Goal: Task Accomplishment & Management: Use online tool/utility

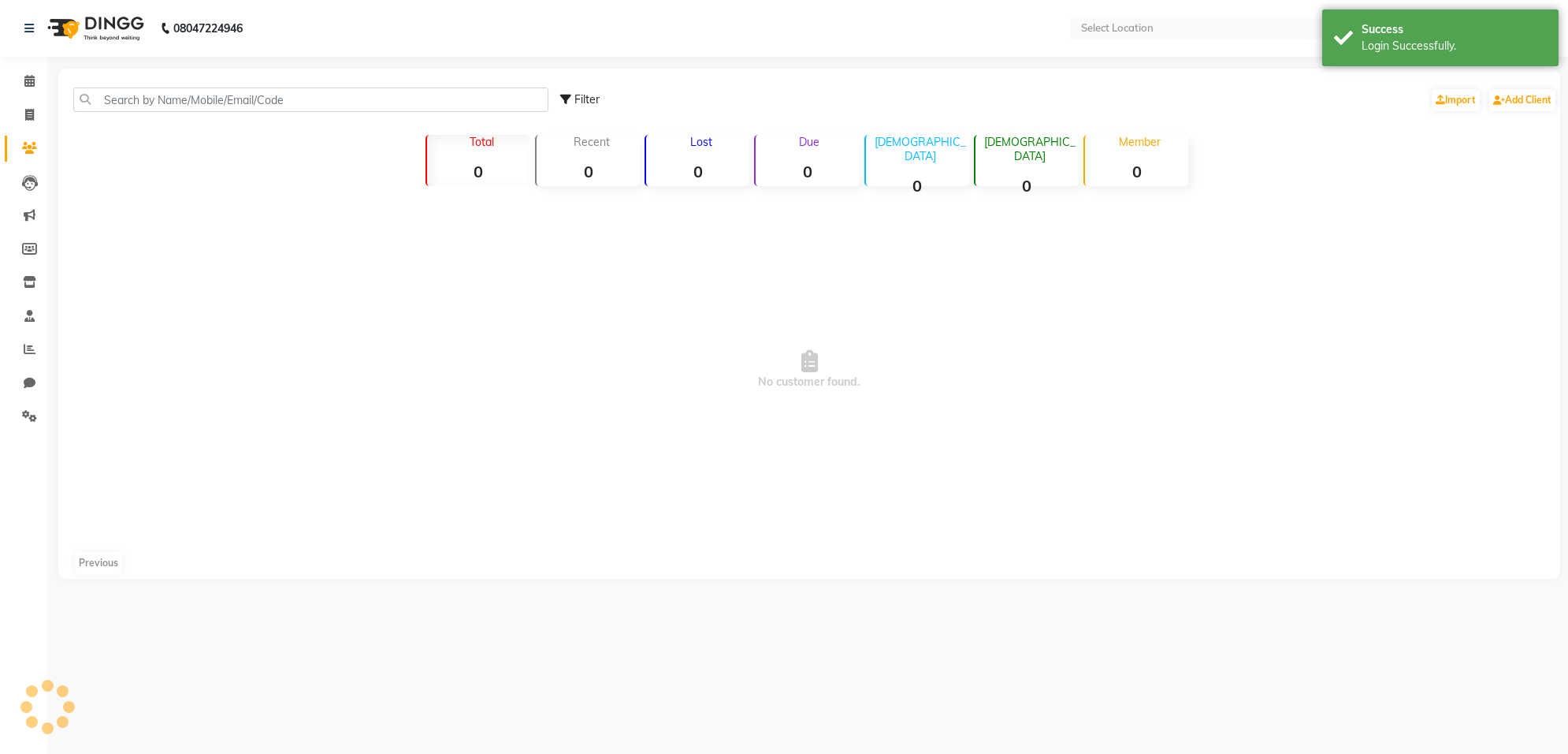
select select "en"
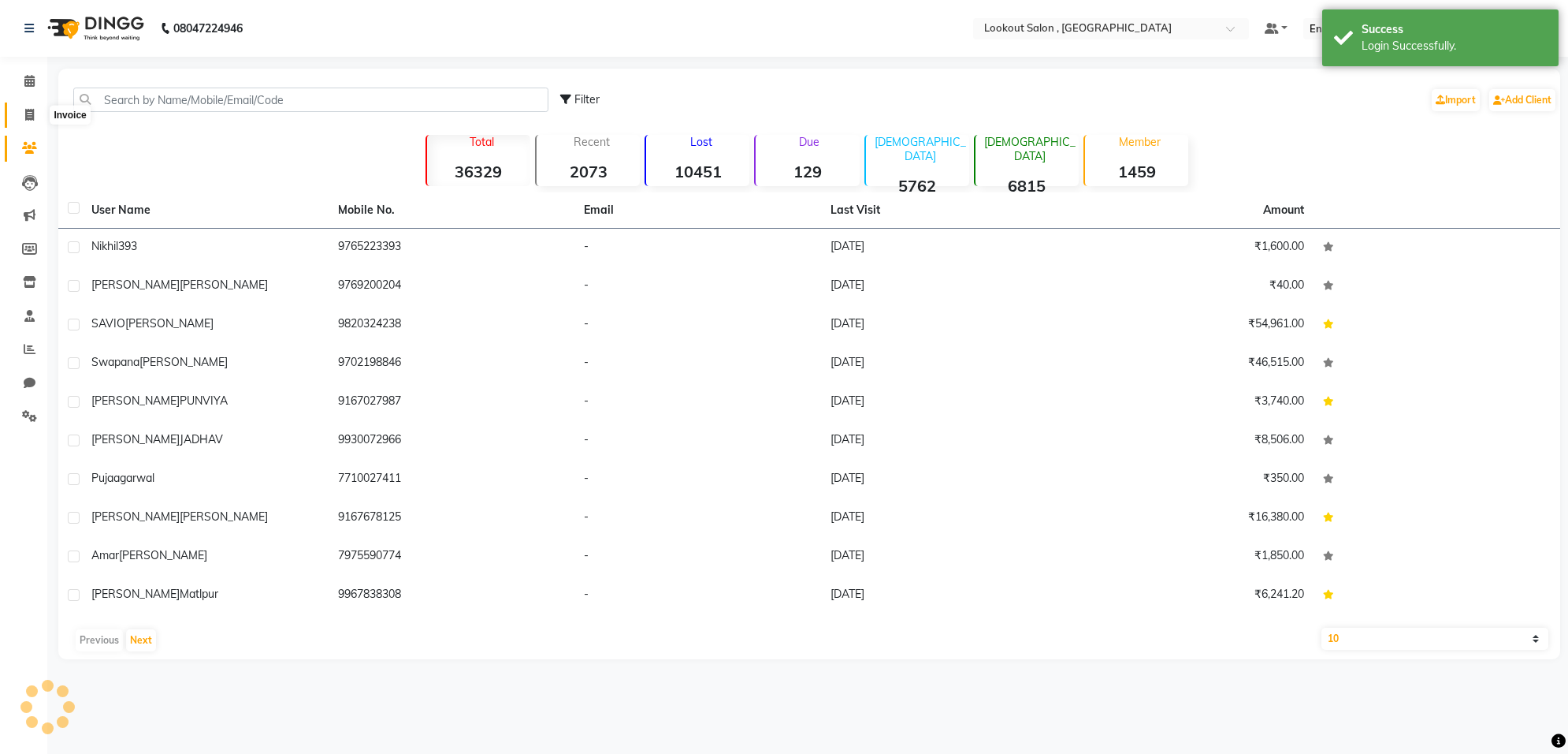
click at [16, 113] on span at bounding box center [29, 115] width 28 height 18
select select "service"
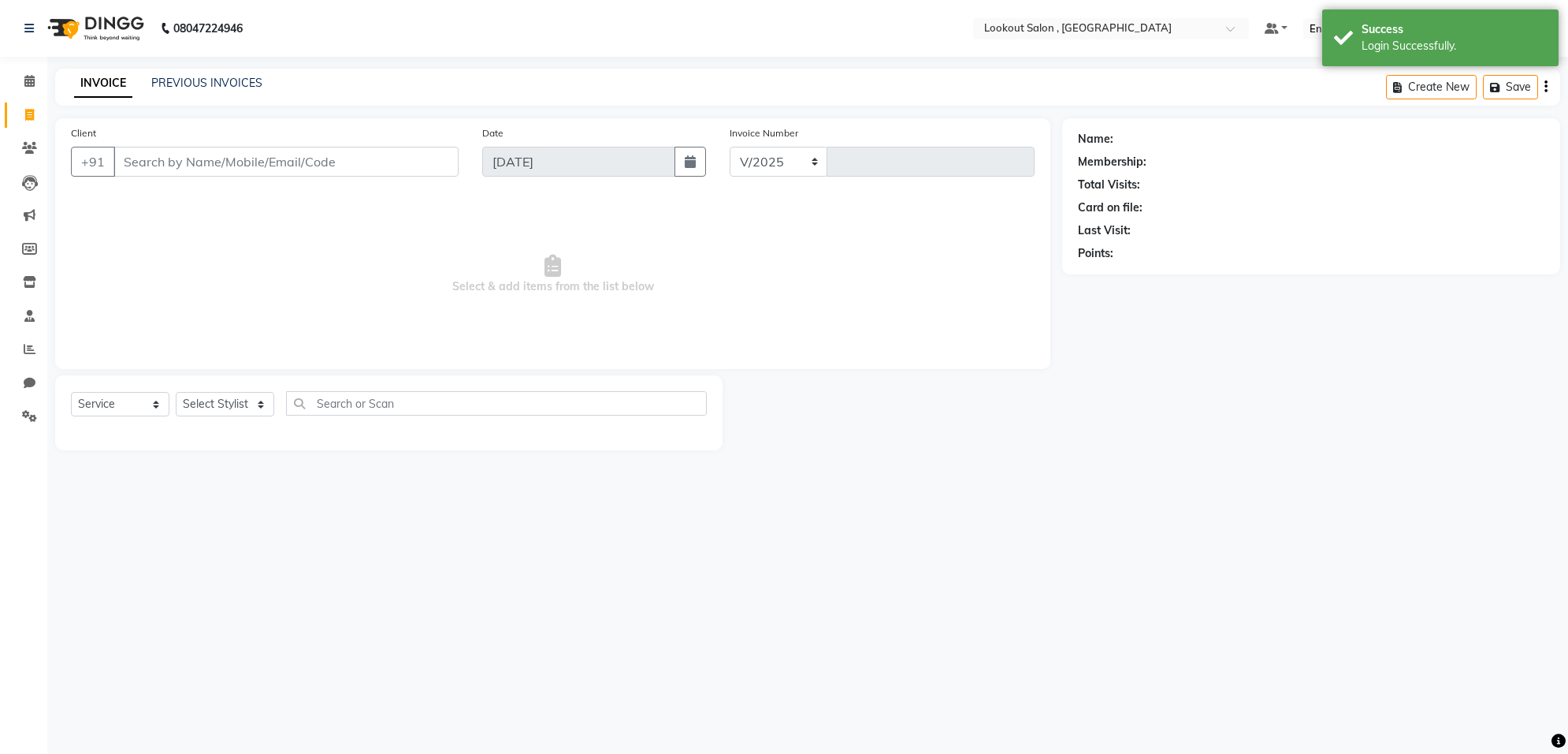
select select "151"
type input "6115"
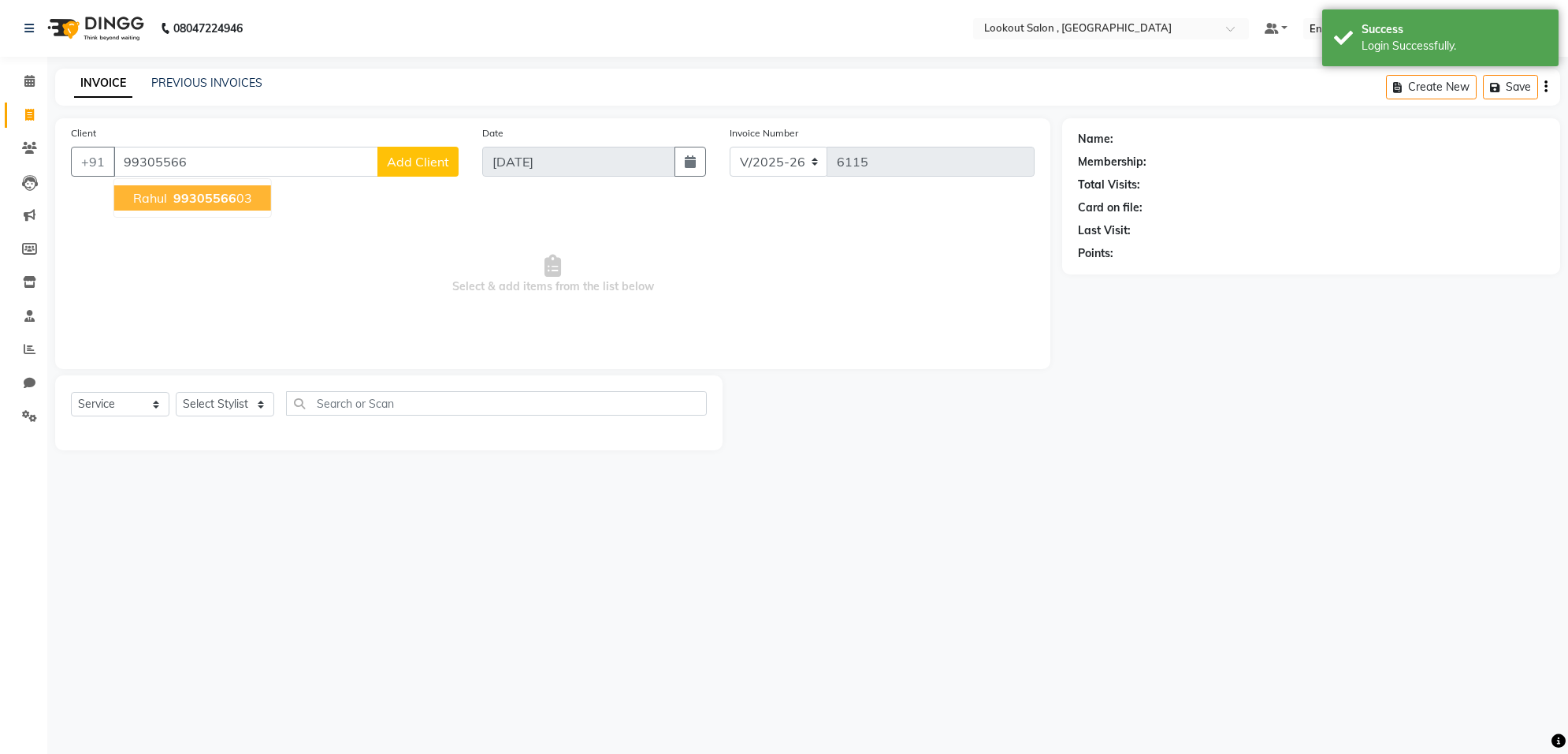
click at [207, 190] on span "99305566" at bounding box center [205, 198] width 63 height 16
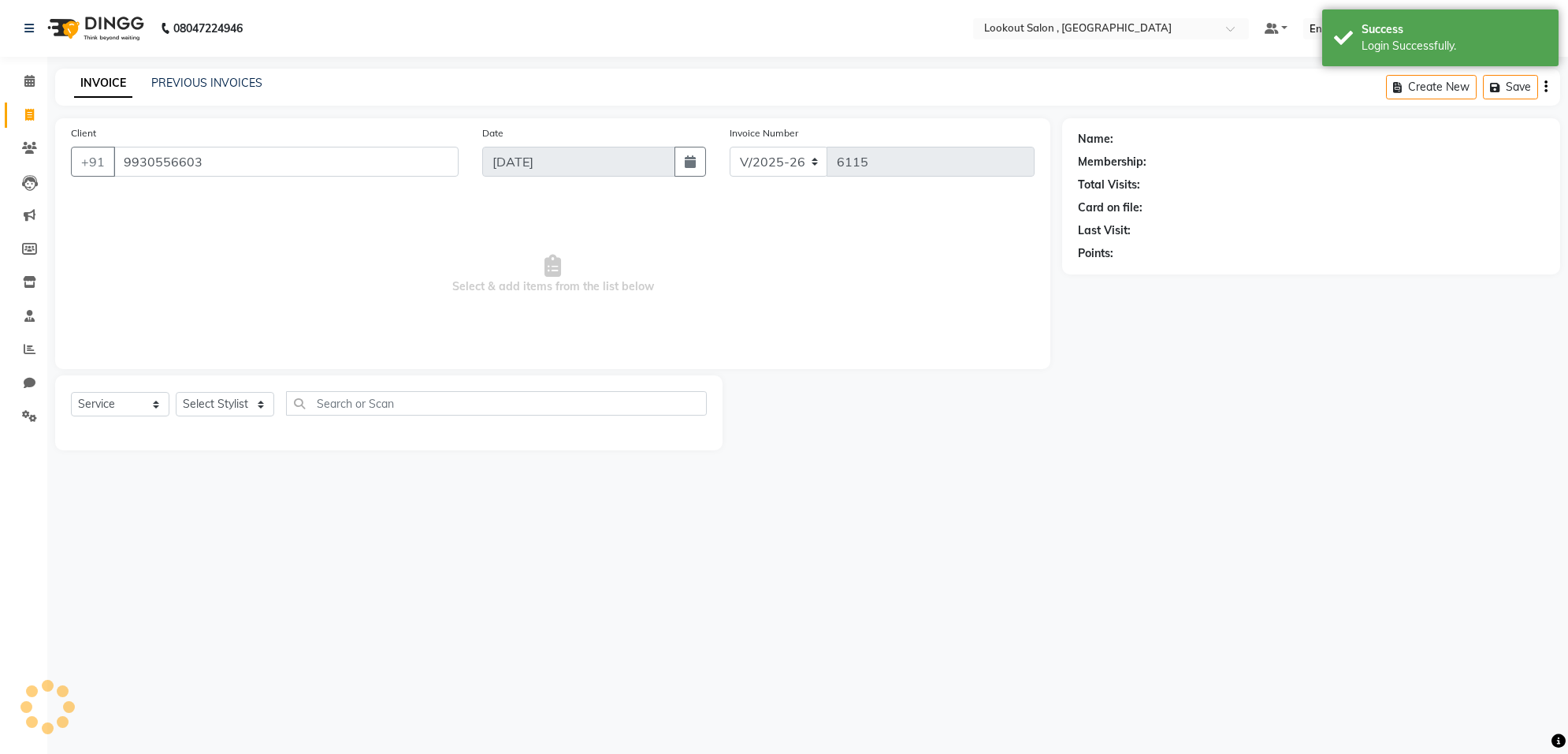
type input "9930556603"
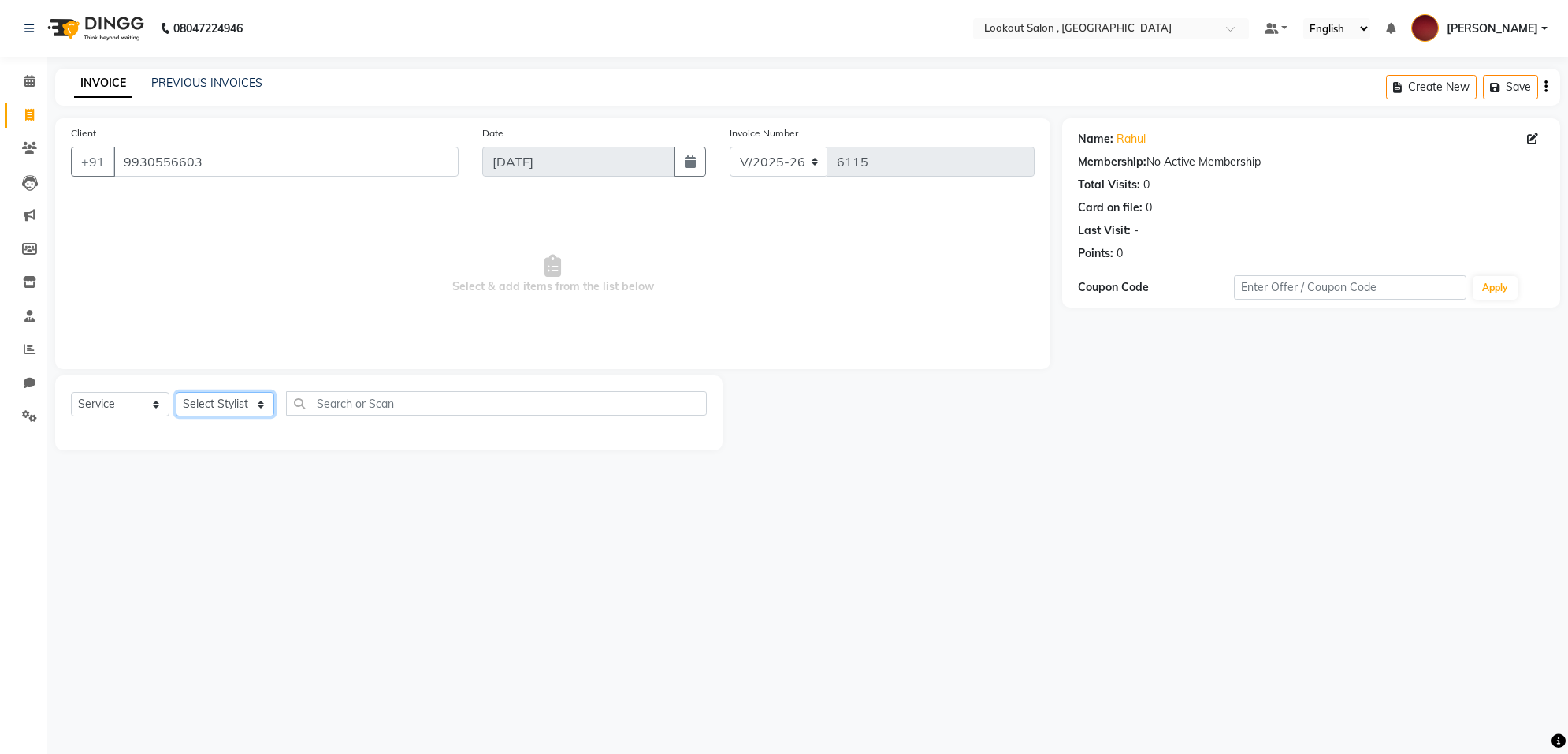
click at [188, 403] on select "Select Stylist [PERSON_NAME] [PERSON_NAME] [PERSON_NAME] [PERSON_NAME] kuldeep …" at bounding box center [225, 404] width 99 height 24
select select "88368"
click at [176, 392] on select "Select Stylist [PERSON_NAME] [PERSON_NAME] [PERSON_NAME] [PERSON_NAME] kuldeep …" at bounding box center [225, 404] width 99 height 24
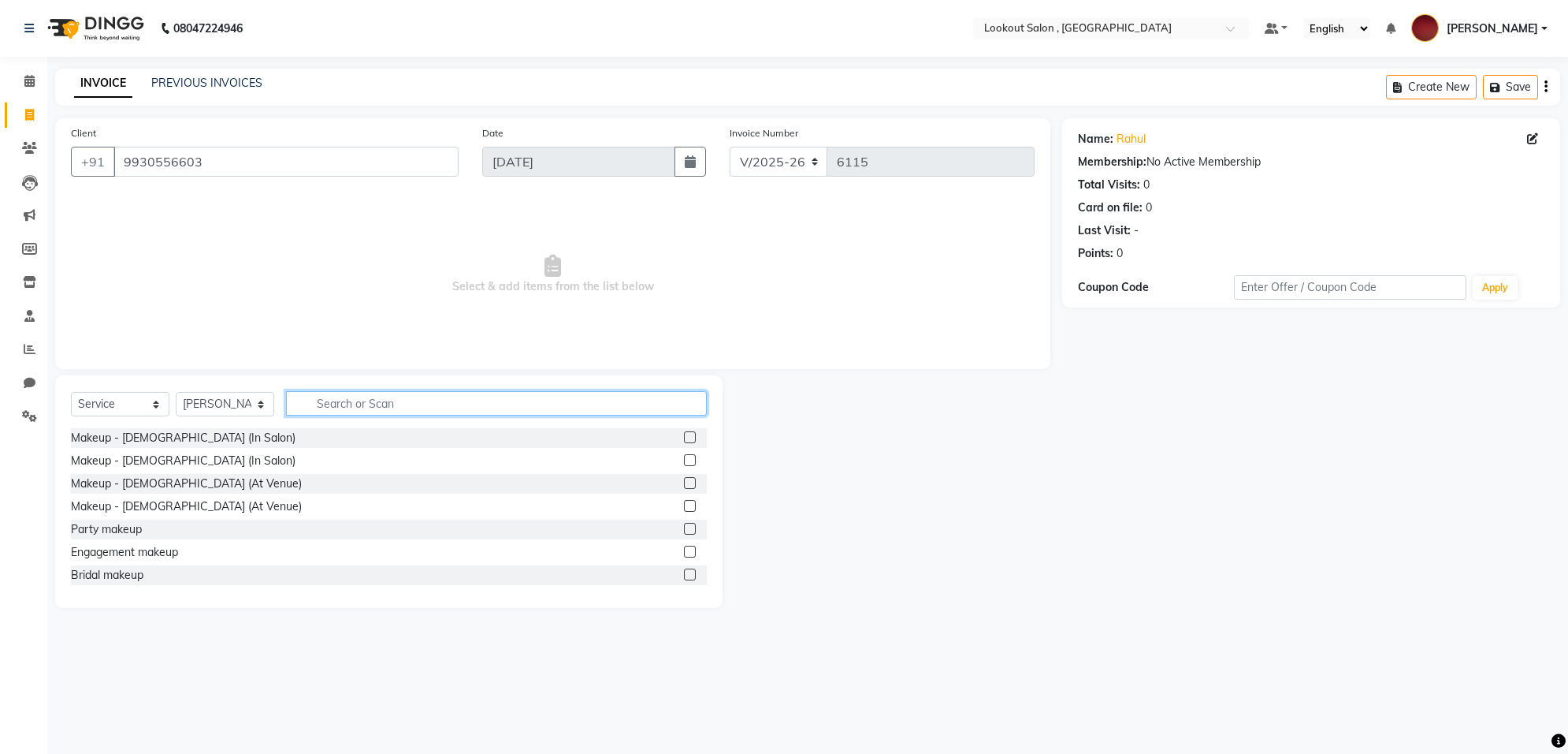
click at [407, 408] on input "text" at bounding box center [497, 403] width 421 height 24
type input "cut"
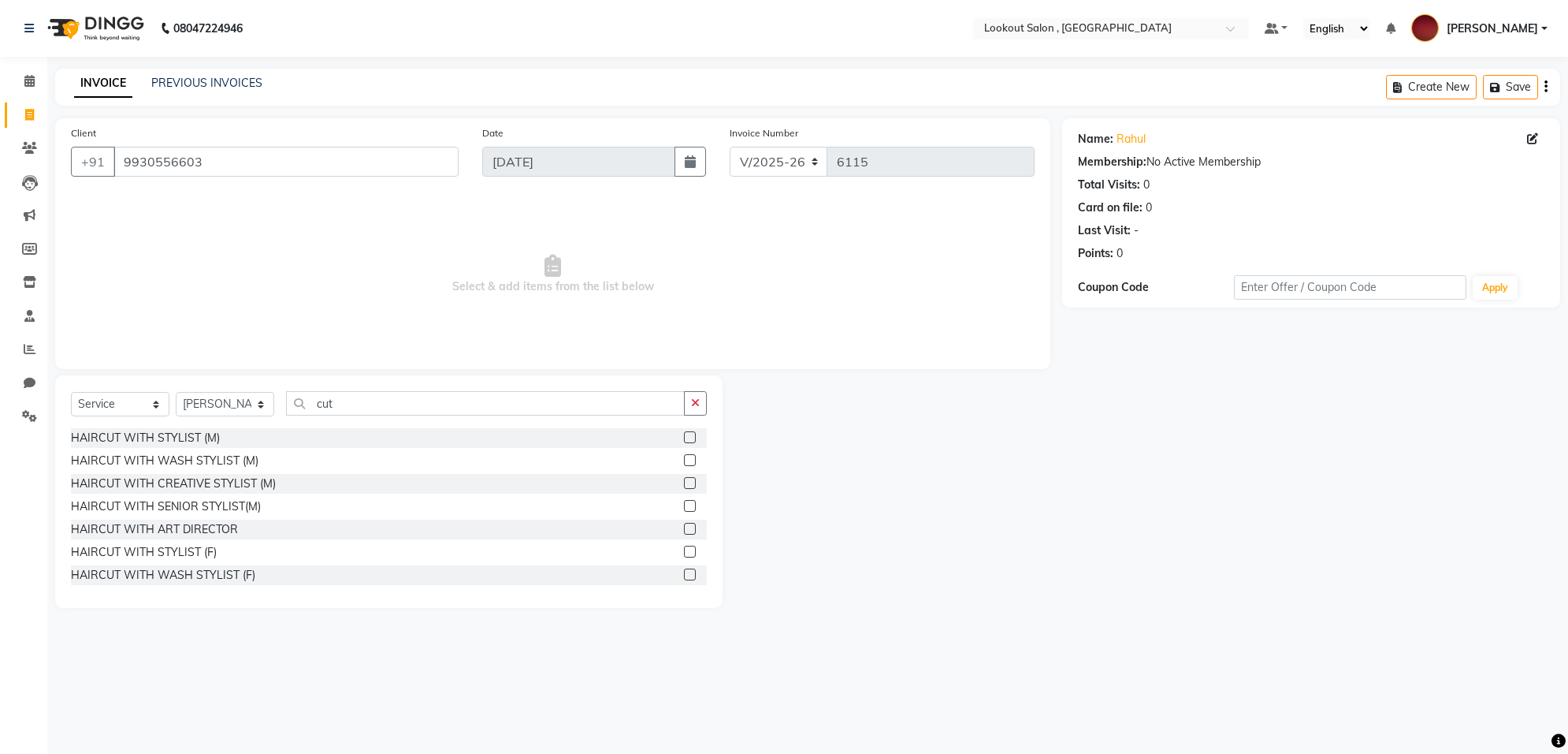
click at [684, 428] on div at bounding box center [695, 438] width 23 height 20
drag, startPoint x: 678, startPoint y: 427, endPoint x: 678, endPoint y: 436, distance: 9.0
click at [684, 434] on div at bounding box center [695, 438] width 23 height 20
click at [684, 439] on label at bounding box center [690, 437] width 12 height 12
click at [684, 439] on input "checkbox" at bounding box center [689, 438] width 10 height 10
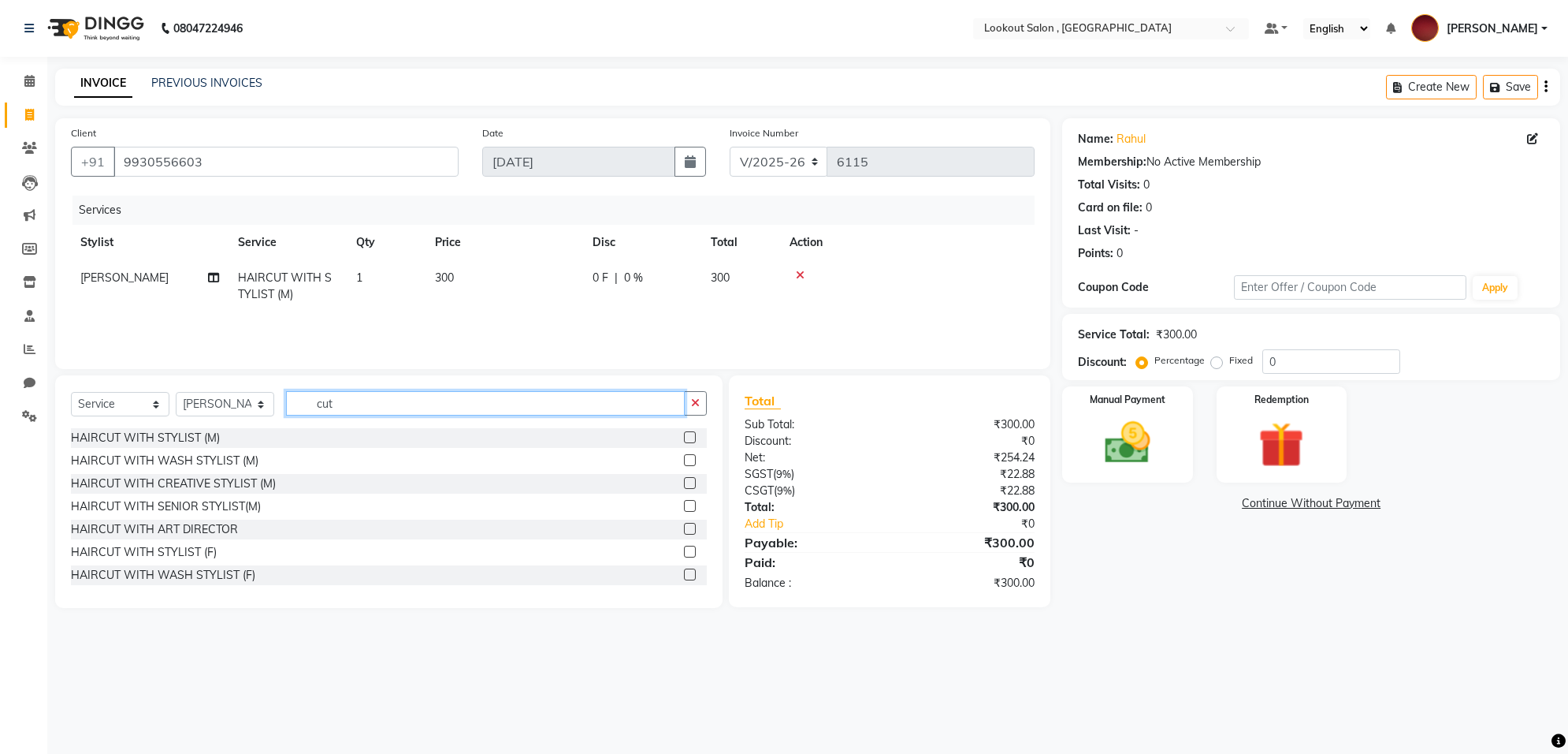
checkbox input "false"
drag, startPoint x: 508, startPoint y: 397, endPoint x: 290, endPoint y: 405, distance: 218.1
click at [290, 405] on input "cut" at bounding box center [486, 403] width 399 height 24
type input "gl"
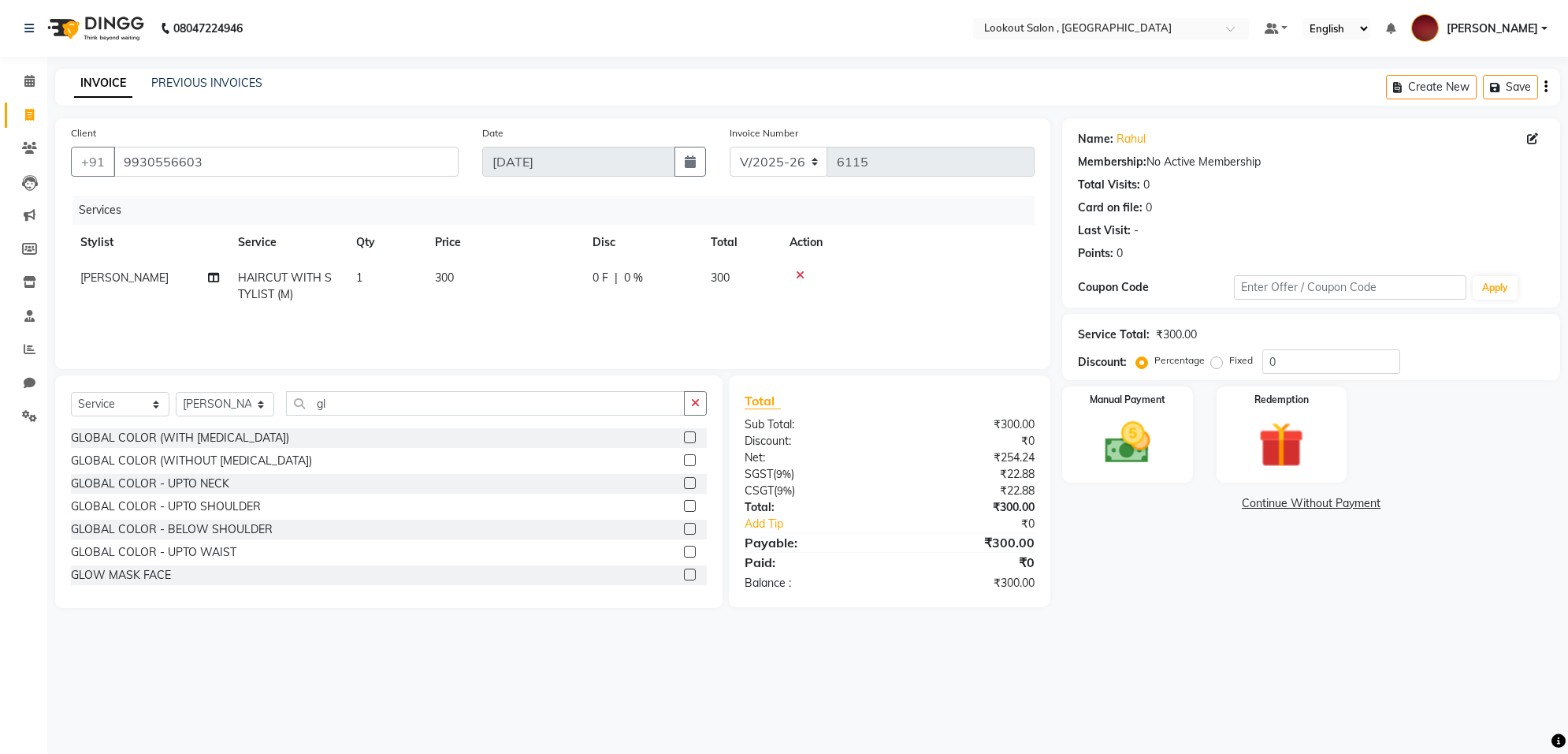
click at [684, 442] on label at bounding box center [690, 437] width 12 height 12
click at [684, 442] on input "checkbox" at bounding box center [689, 438] width 10 height 10
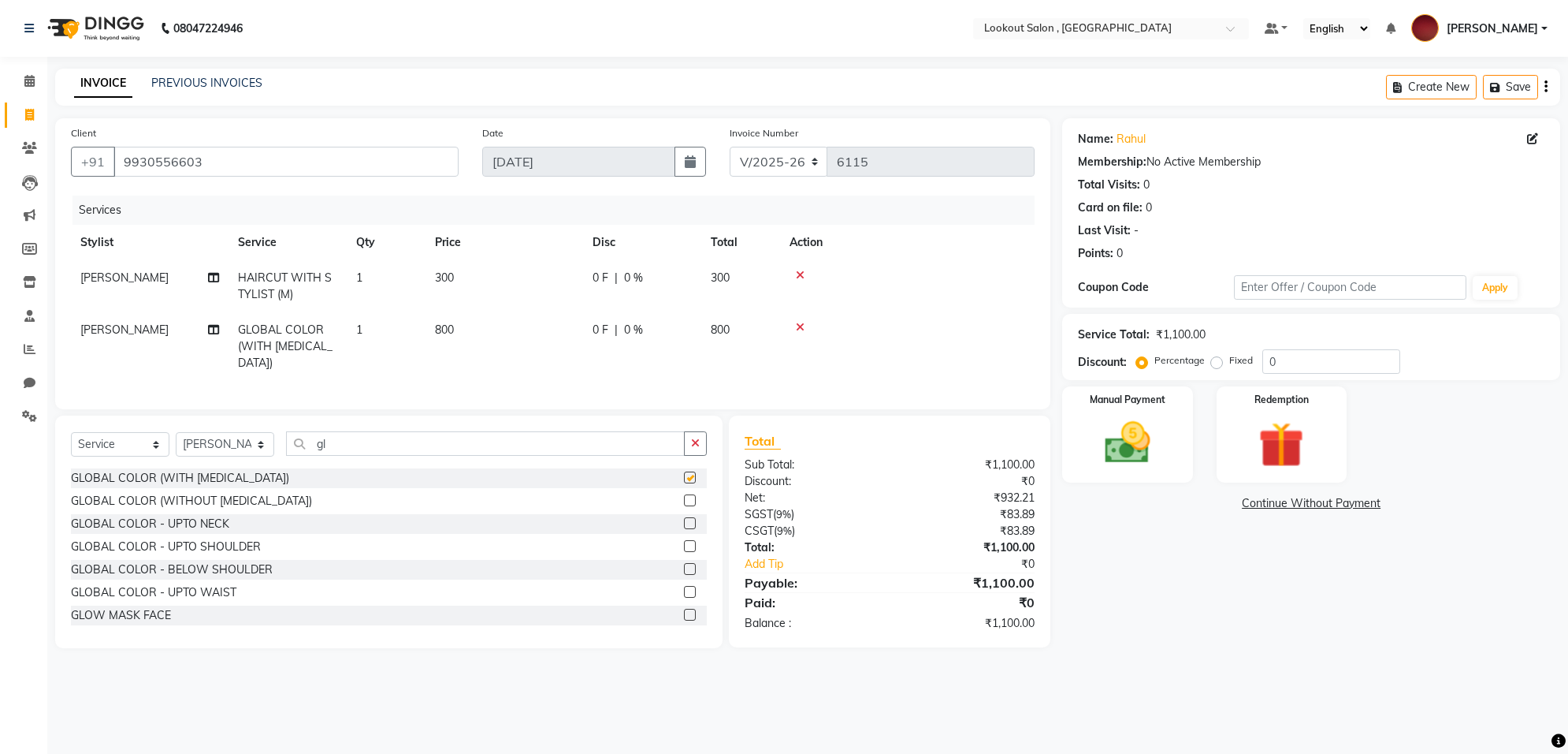
checkbox input "false"
drag, startPoint x: 106, startPoint y: 431, endPoint x: 117, endPoint y: 443, distance: 16.3
click at [107, 432] on select "Select Service Product Membership Package Voucher Prepaid Gift Card" at bounding box center [120, 444] width 99 height 24
select select "product"
click at [71, 432] on select "Select Service Product Membership Package Voucher Prepaid Gift Card" at bounding box center [120, 444] width 99 height 24
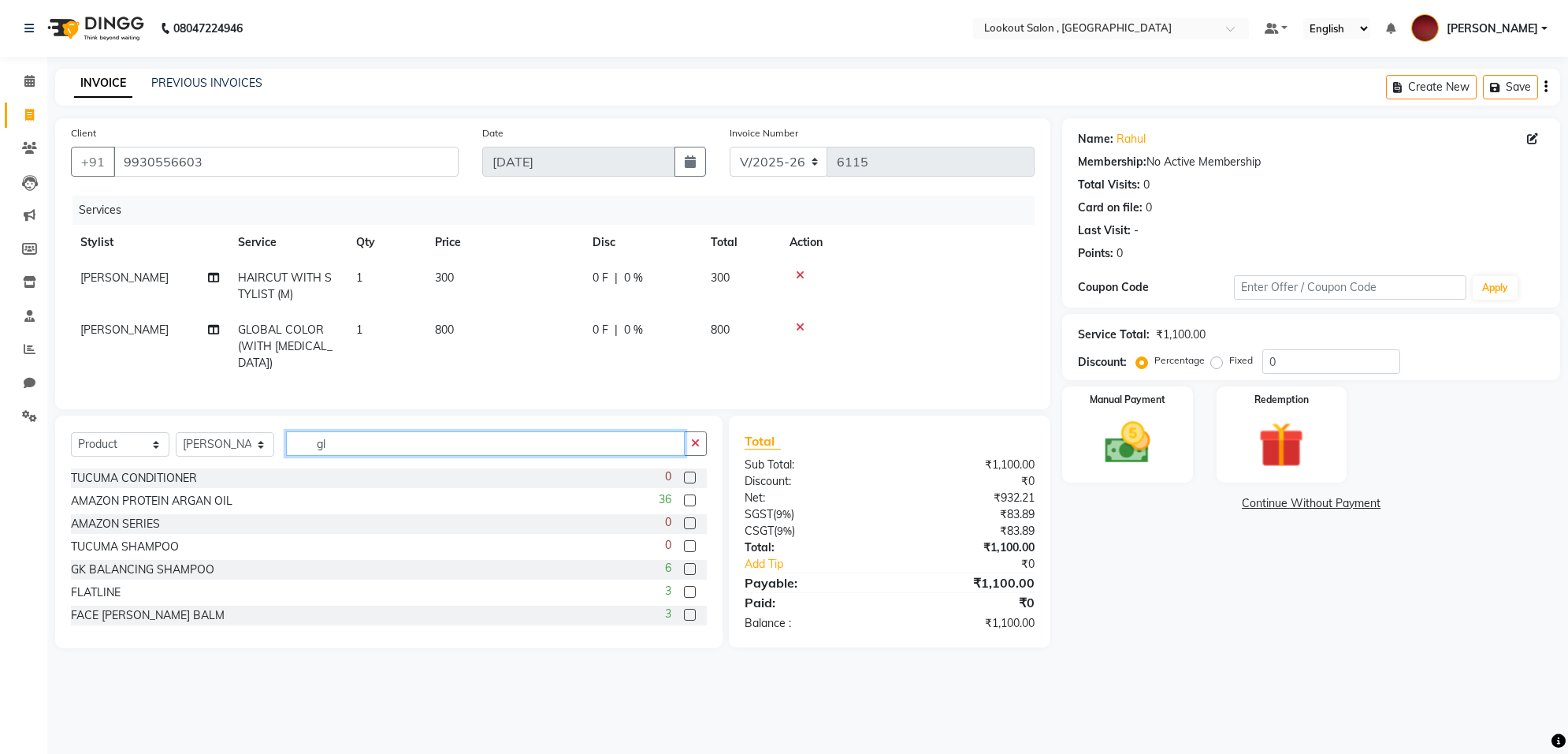
drag, startPoint x: 427, startPoint y: 451, endPoint x: 150, endPoint y: 452, distance: 277.0
click at [150, 452] on div "Select Service Product Membership Package Voucher Prepaid Gift Card Select Styl…" at bounding box center [389, 450] width 636 height 37
type input "b"
type input "h"
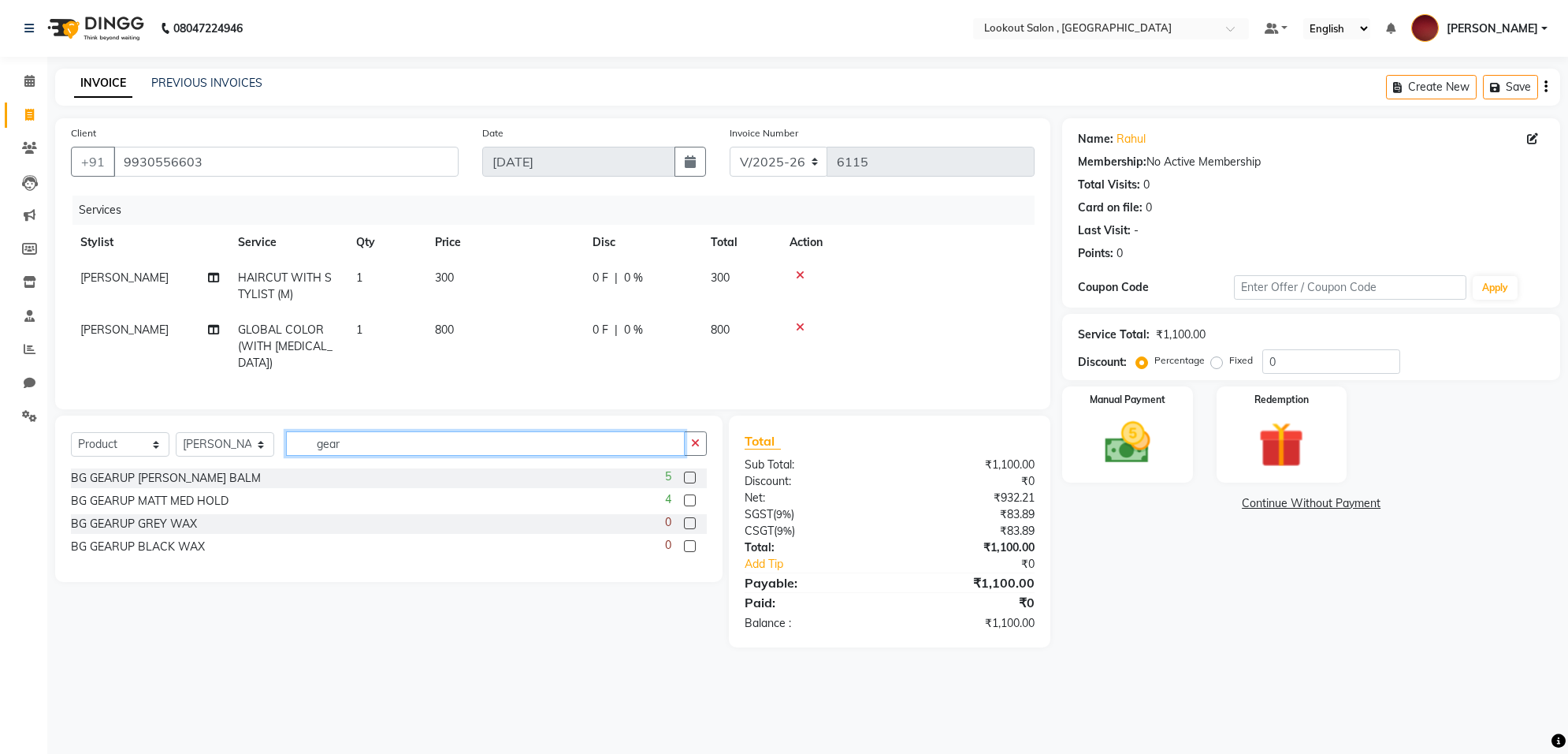
type input "gear"
click at [690, 495] on label at bounding box center [690, 500] width 12 height 12
click at [690, 496] on input "checkbox" at bounding box center [689, 501] width 10 height 10
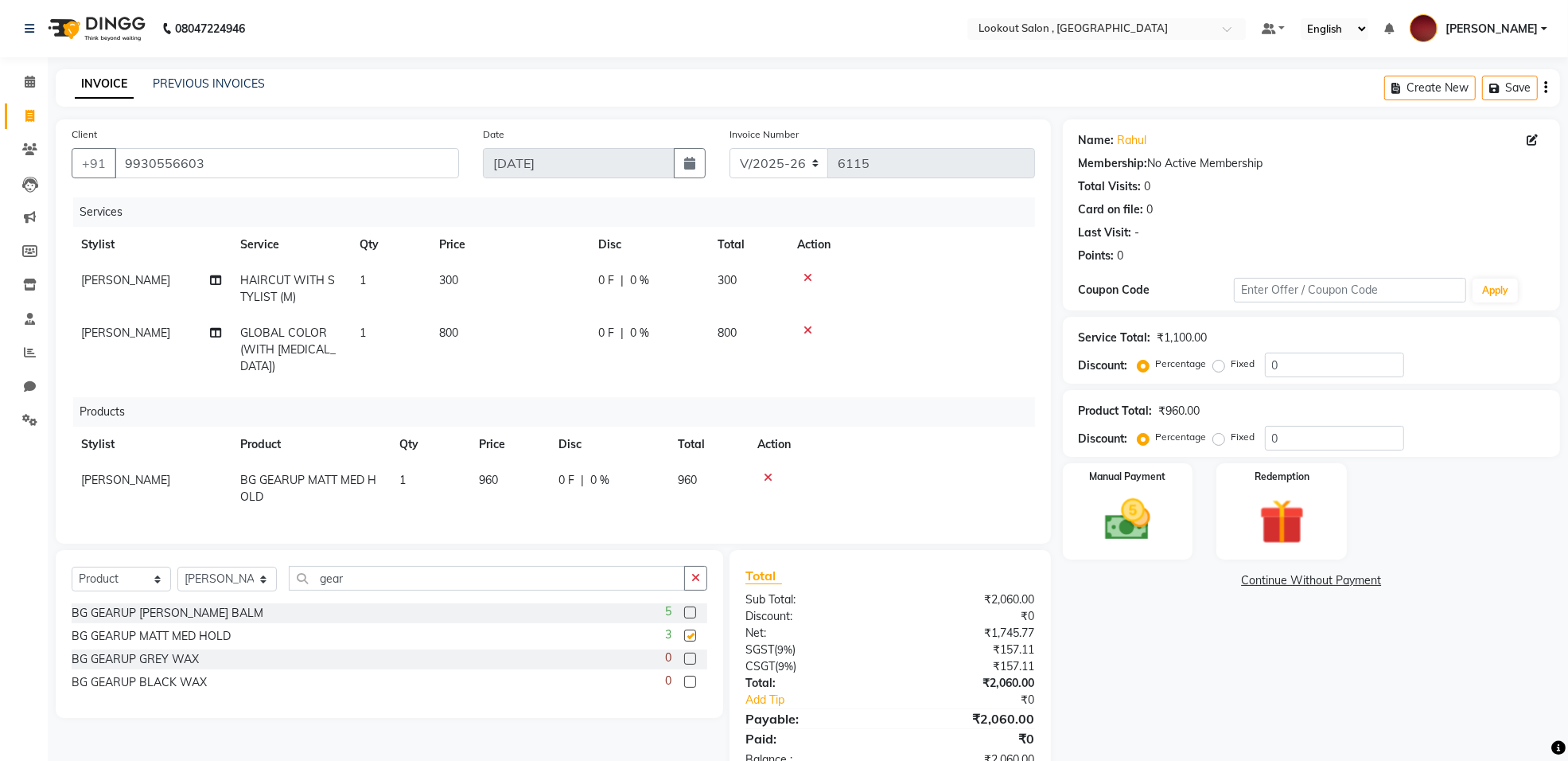
checkbox input "false"
click at [1119, 468] on label "Manual Payment" at bounding box center [1129, 475] width 80 height 15
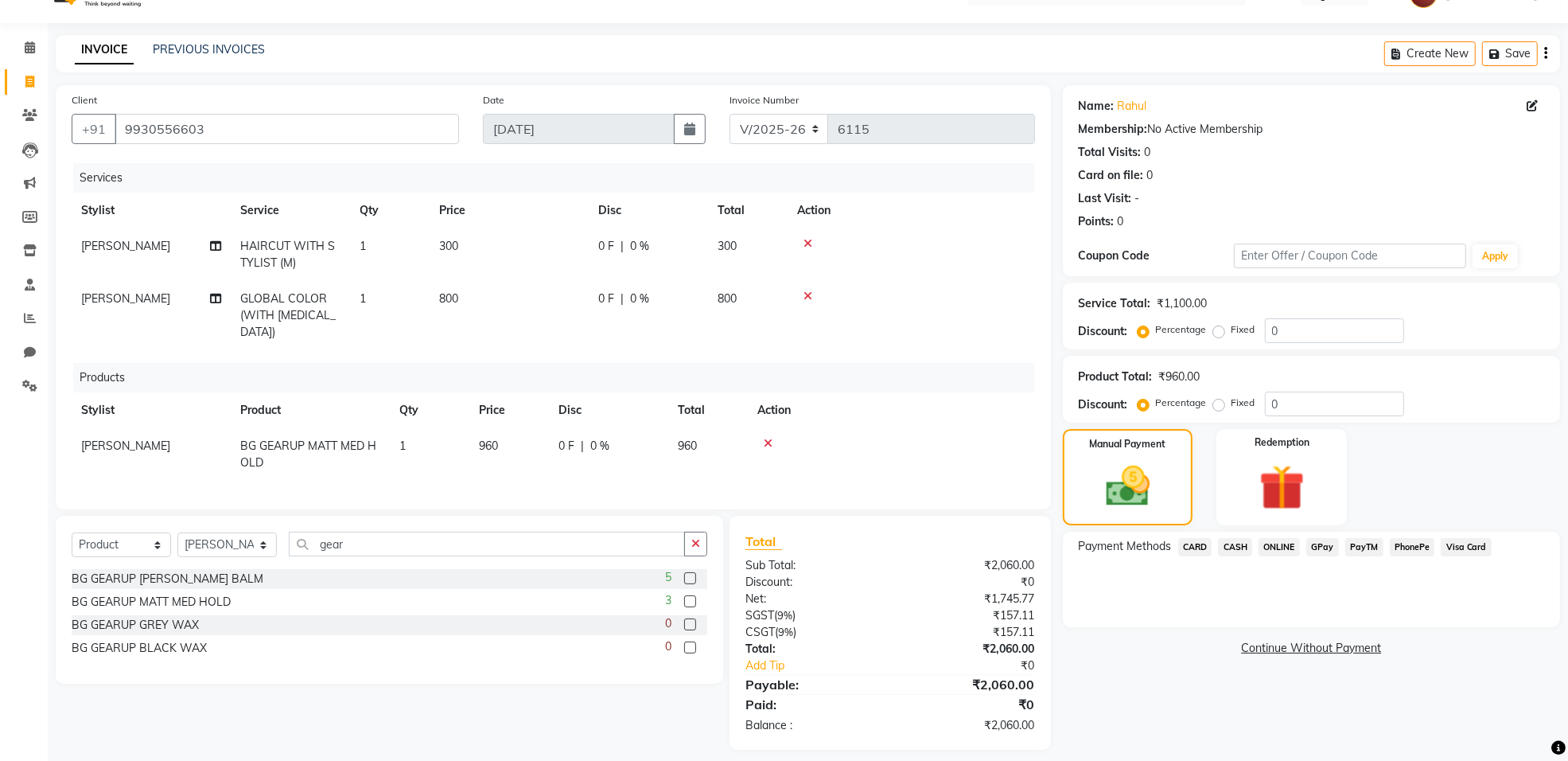
scroll to position [45, 0]
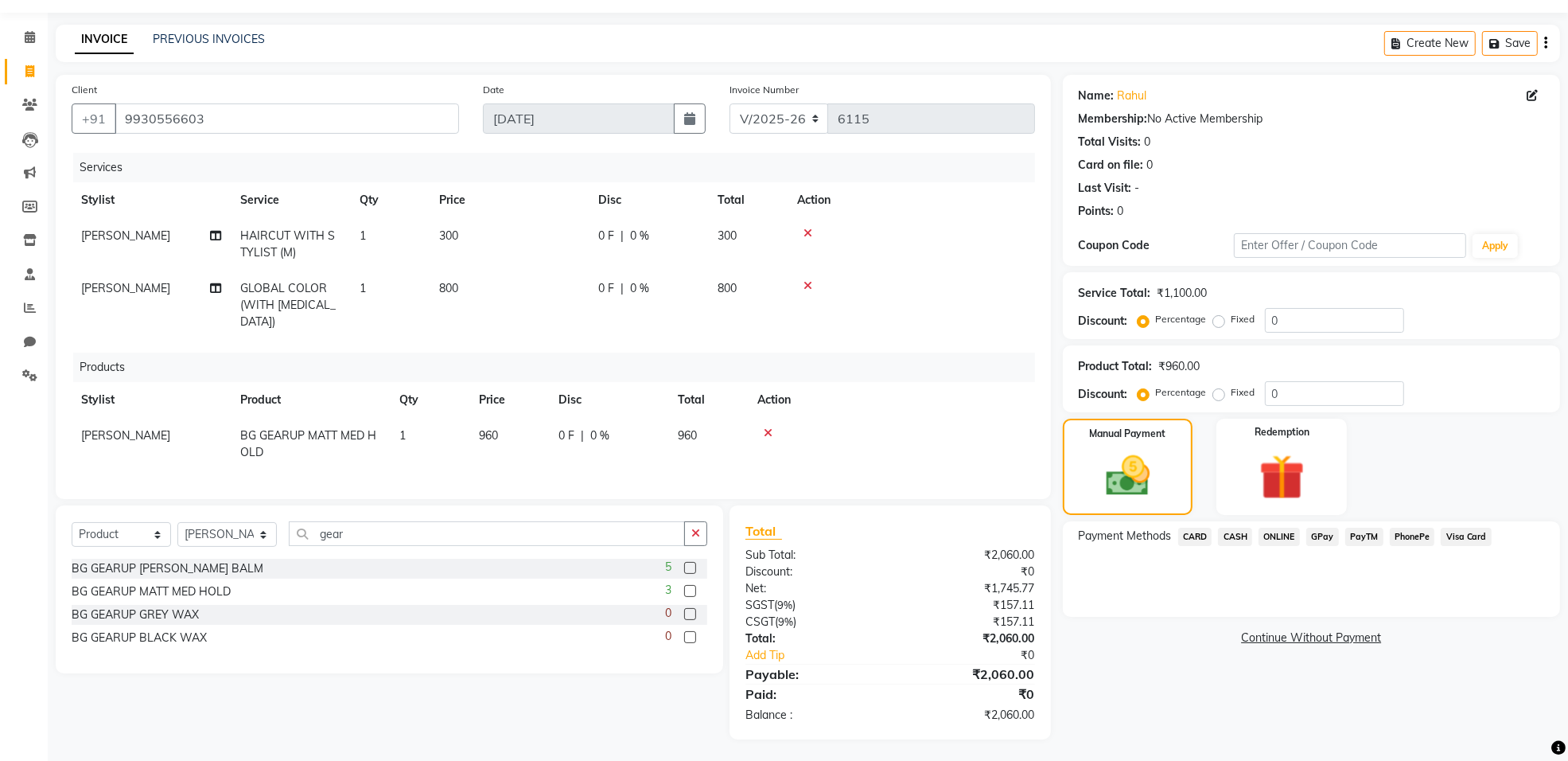
click at [1274, 538] on span "ONLINE" at bounding box center [1279, 537] width 41 height 18
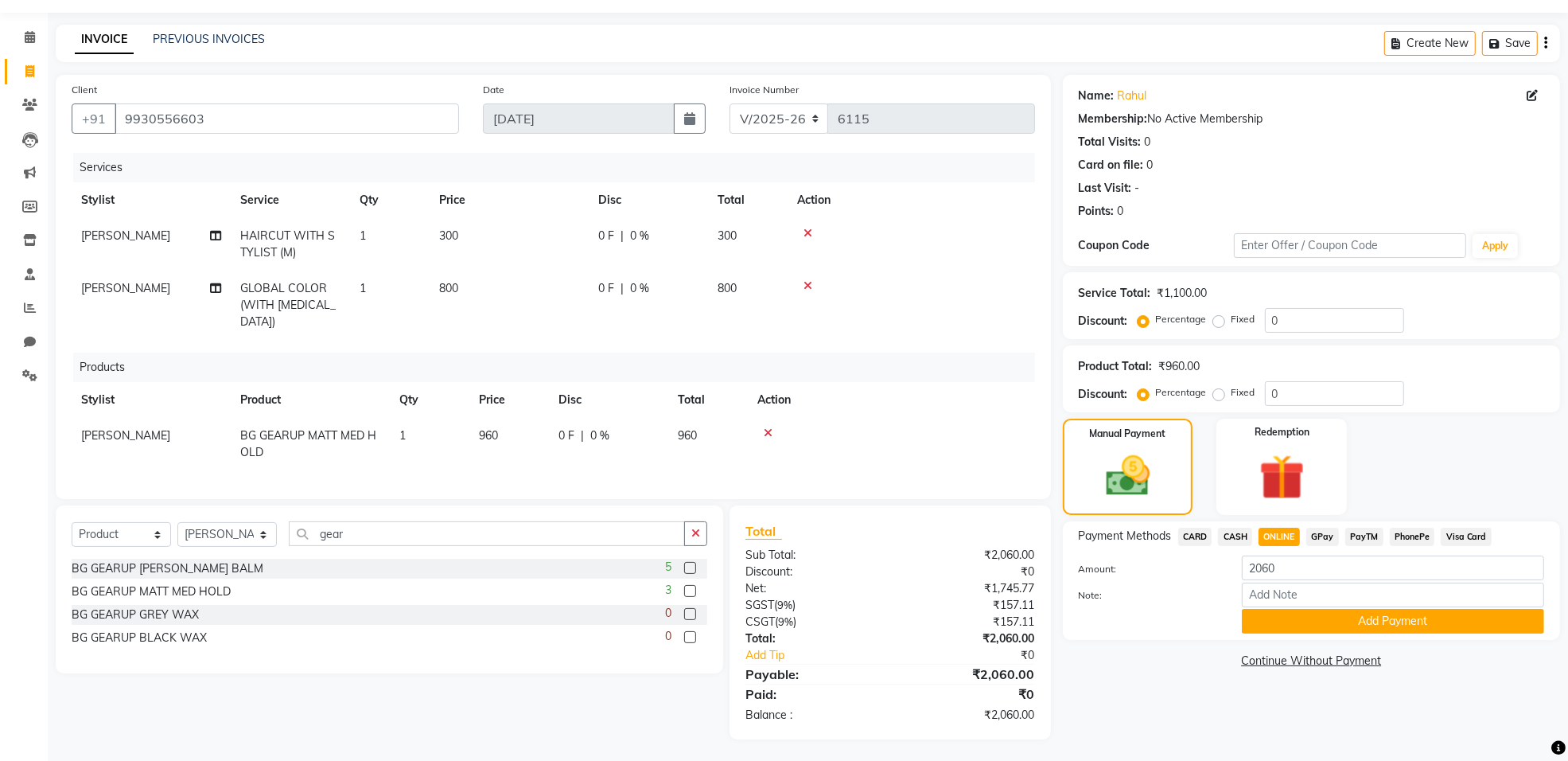
click at [1293, 638] on div "Payment Methods CARD CASH ONLINE GPay PayTM PhonePe Visa Card Amount: 2060 Note…" at bounding box center [1312, 580] width 497 height 119
click at [1289, 625] on button "Add Payment" at bounding box center [1393, 621] width 302 height 25
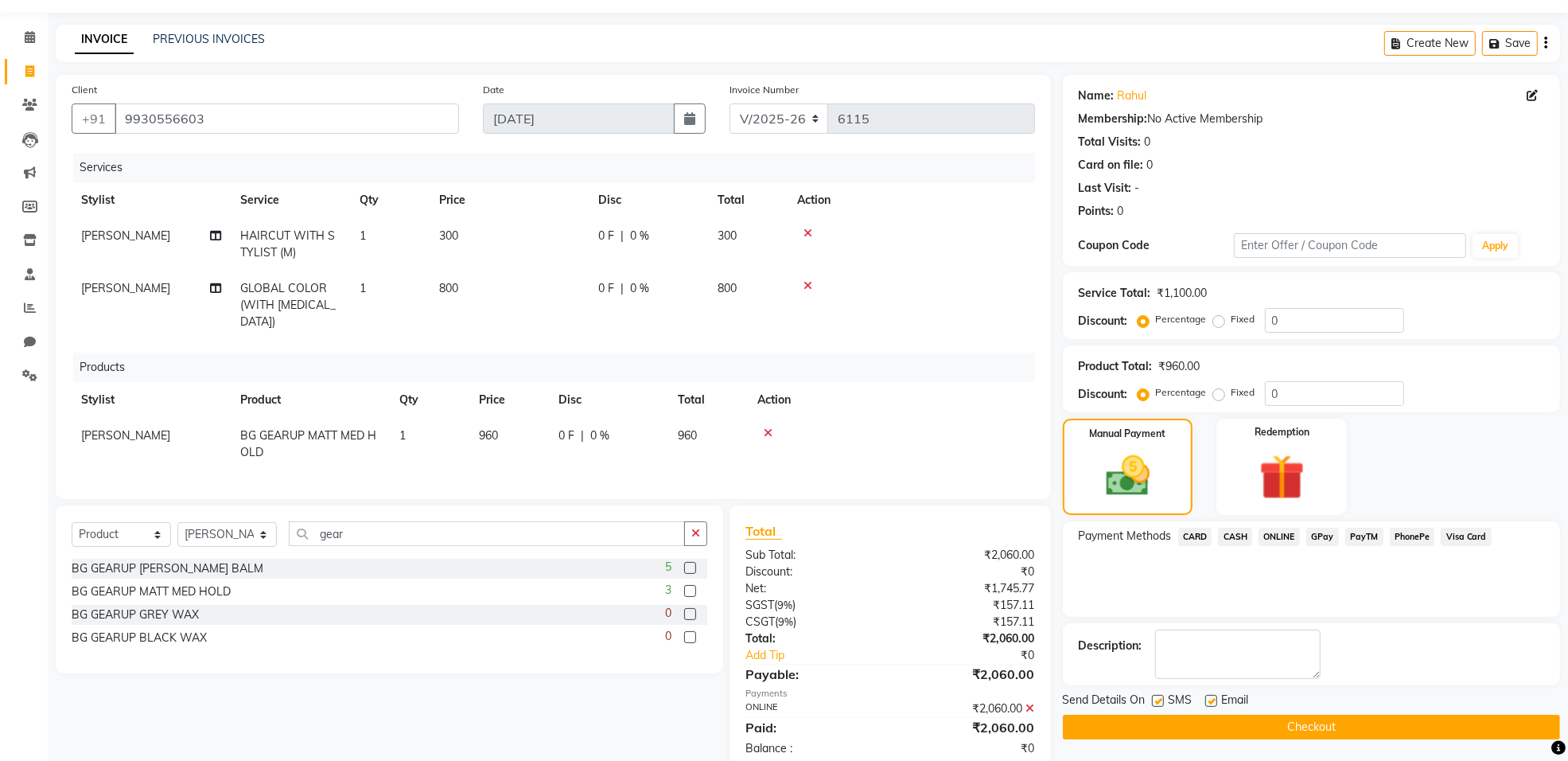
click at [1299, 737] on button "Checkout" at bounding box center [1312, 727] width 497 height 25
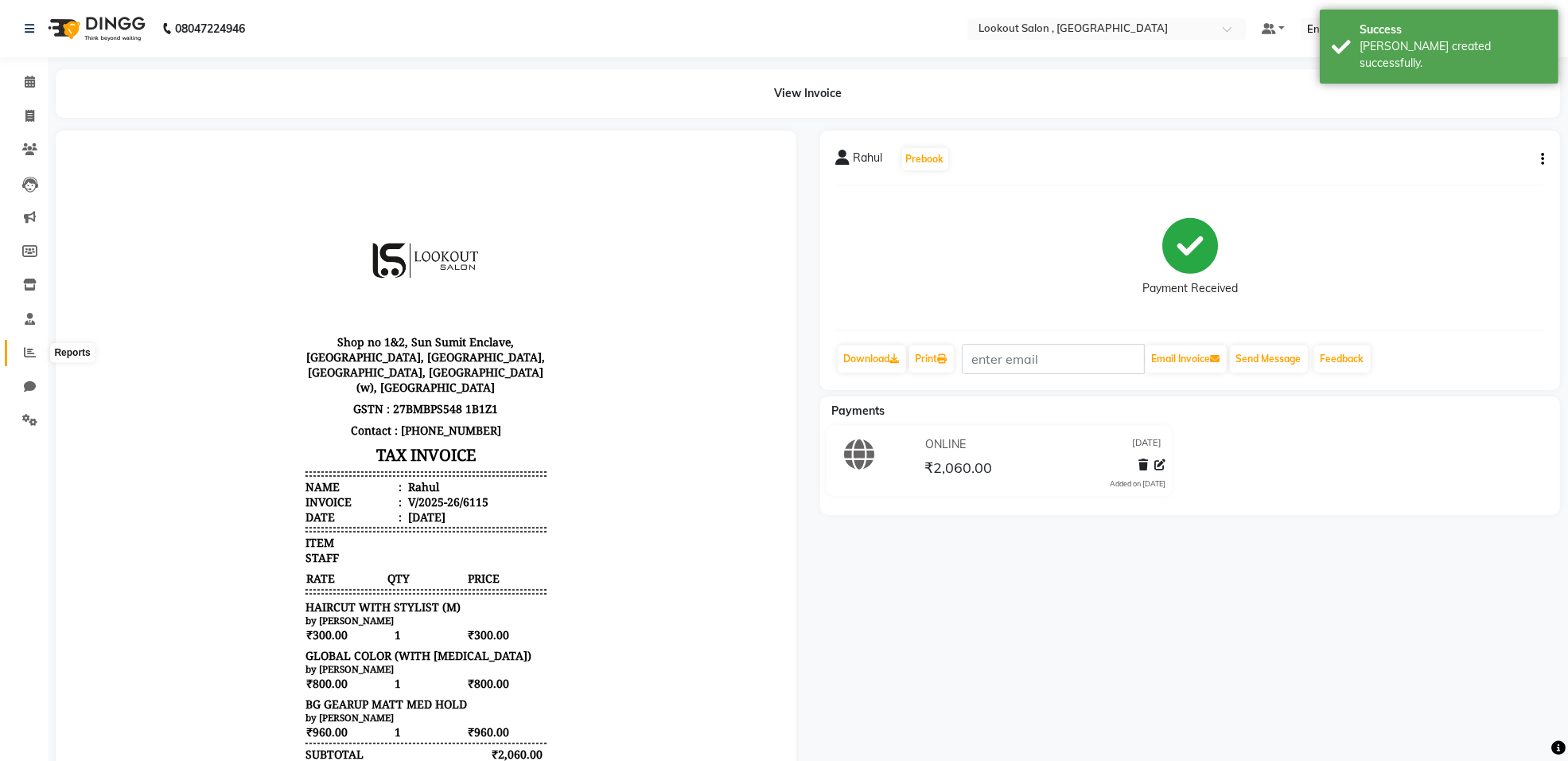
click at [24, 346] on icon at bounding box center [29, 352] width 12 height 12
